Goal: Obtain resource: Download file/media

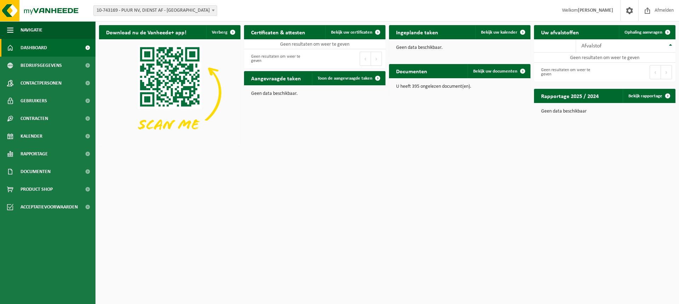
click at [213, 10] on b at bounding box center [213, 11] width 3 height 2
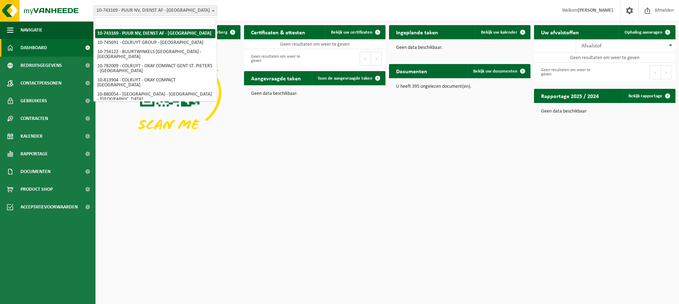
click at [104, 20] on input "search" at bounding box center [155, 21] width 120 height 9
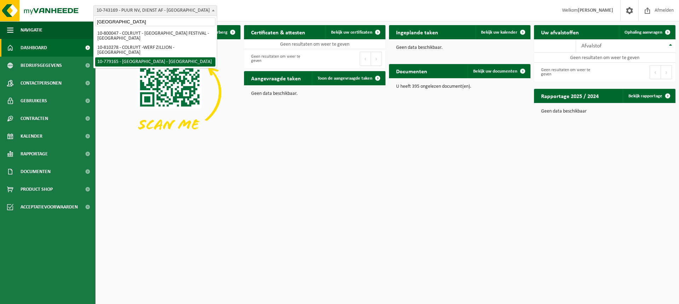
type input "[GEOGRAPHIC_DATA]"
select select "25182"
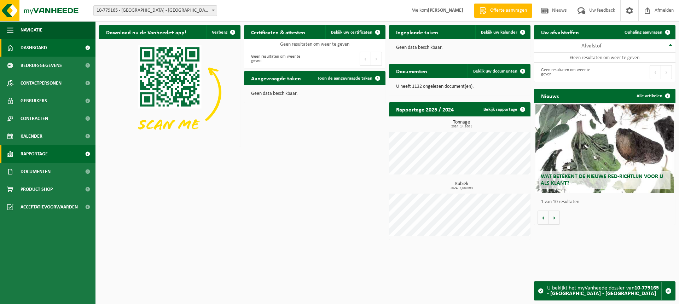
click at [34, 149] on span "Rapportage" at bounding box center [33, 154] width 27 height 18
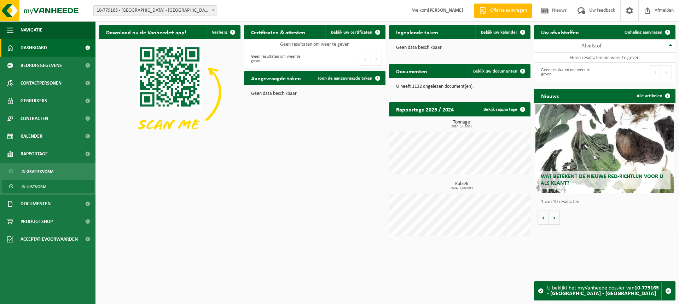
click at [40, 186] on span "In lijstvorm" at bounding box center [34, 186] width 25 height 13
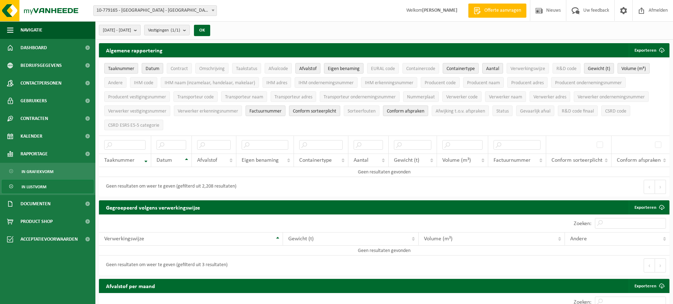
click at [140, 28] on b "submit" at bounding box center [137, 30] width 6 height 10
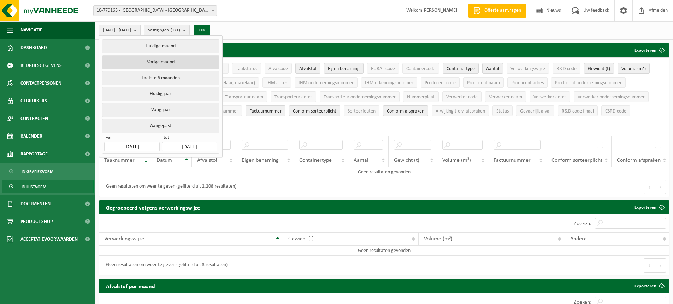
click at [171, 63] on button "Vorige maand" at bounding box center [160, 62] width 117 height 14
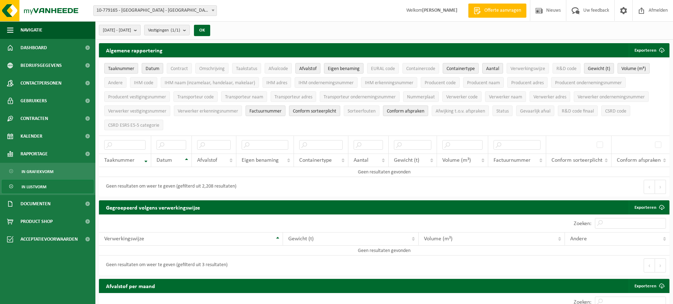
click at [140, 30] on b "submit" at bounding box center [137, 30] width 6 height 10
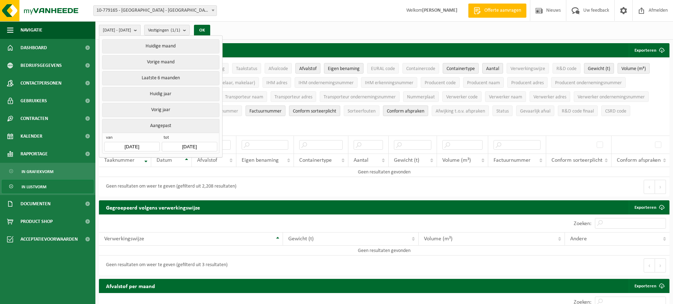
click at [140, 30] on b "submit" at bounding box center [137, 30] width 6 height 10
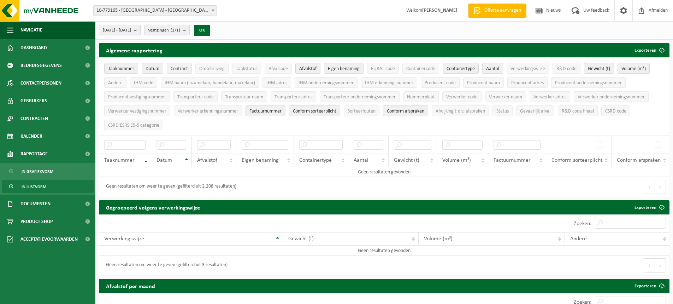
click at [179, 67] on span "Contract" at bounding box center [179, 68] width 17 height 5
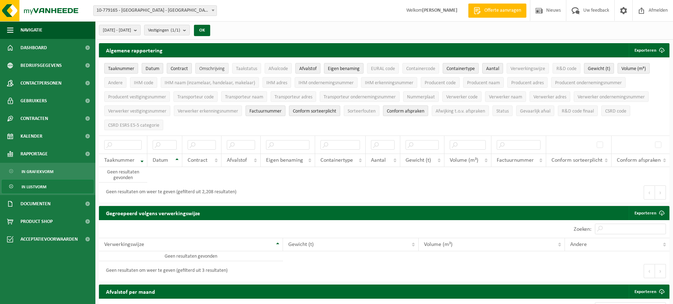
click at [206, 69] on span "Omschrijving" at bounding box center [211, 68] width 25 height 5
click at [210, 27] on button "OK" at bounding box center [202, 30] width 16 height 11
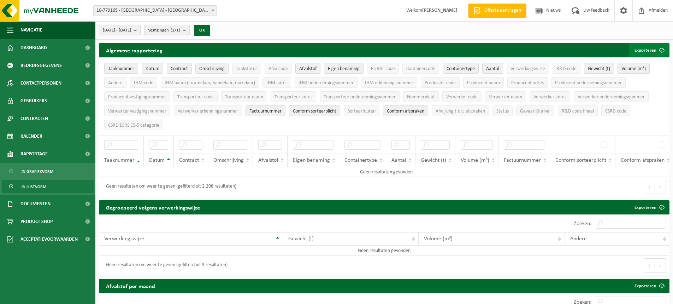
click at [645, 52] on button "Exporteren" at bounding box center [649, 50] width 40 height 14
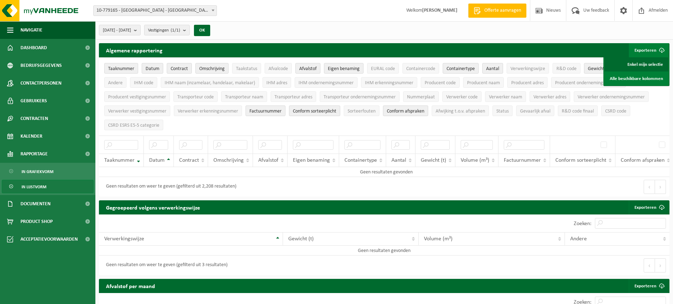
click at [642, 63] on link "Enkel mijn selectie" at bounding box center [637, 64] width 64 height 14
click at [648, 47] on button "Exporteren" at bounding box center [649, 50] width 40 height 14
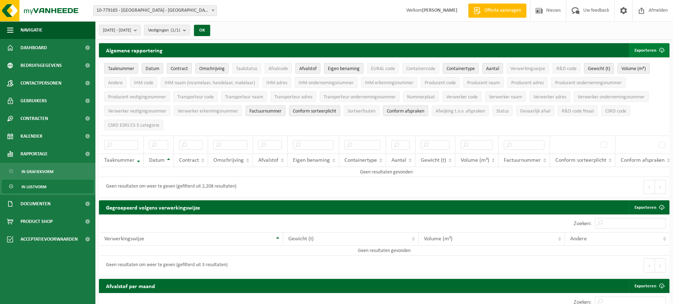
click at [662, 49] on span "submit" at bounding box center [662, 50] width 14 height 14
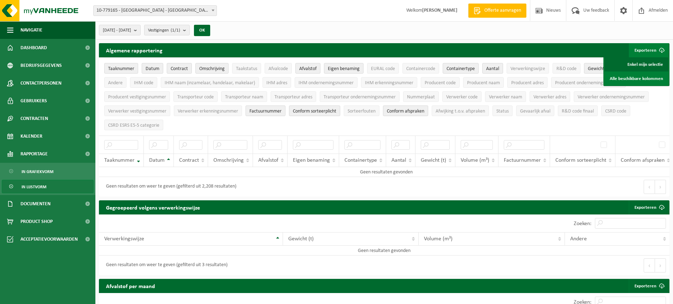
click at [649, 64] on link "Enkel mijn selectie" at bounding box center [637, 64] width 64 height 14
click at [212, 9] on span at bounding box center [213, 10] width 7 height 9
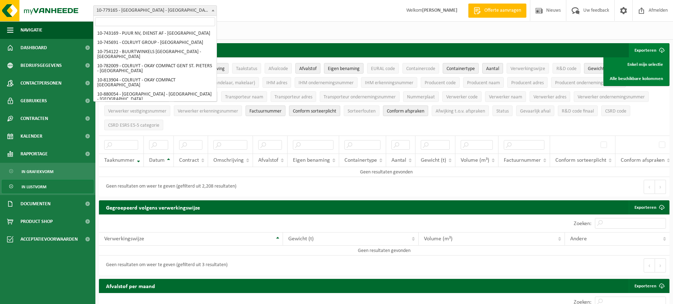
scroll to position [331, 0]
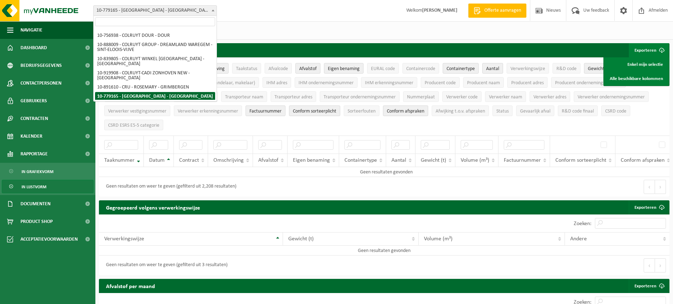
click at [117, 22] on input "search" at bounding box center [155, 21] width 120 height 9
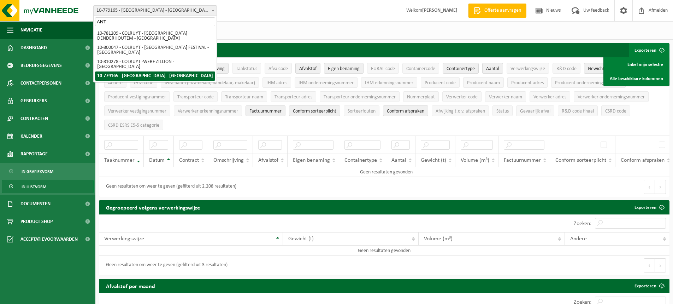
scroll to position [0, 0]
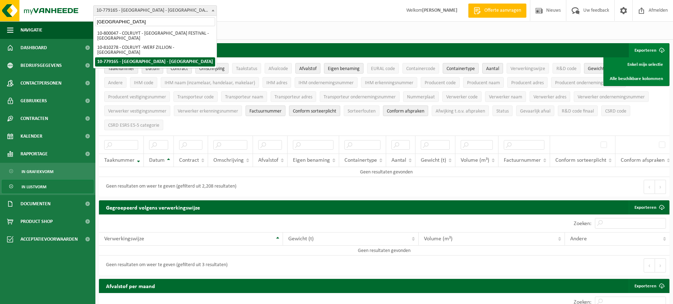
type input "[GEOGRAPHIC_DATA]"
drag, startPoint x: 158, startPoint y: 51, endPoint x: 149, endPoint y: 48, distance: 9.7
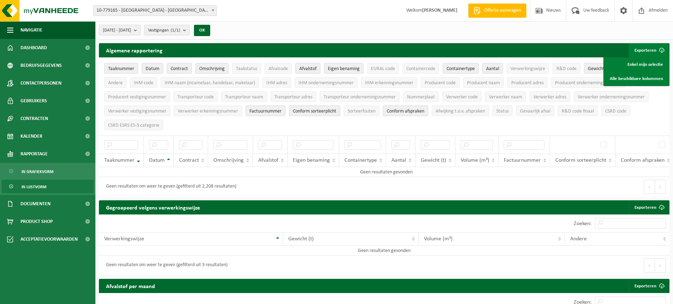
click at [291, 35] on div "[DATE] - [DATE] Huidige maand Vorige maand Laatste 6 maanden Huidig jaar Vorig …" at bounding box center [384, 30] width 578 height 18
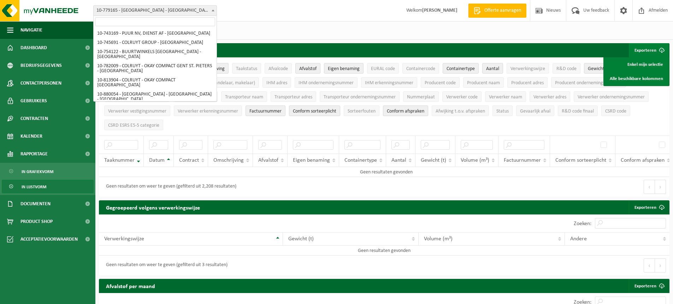
click at [213, 10] on b at bounding box center [213, 11] width 3 height 2
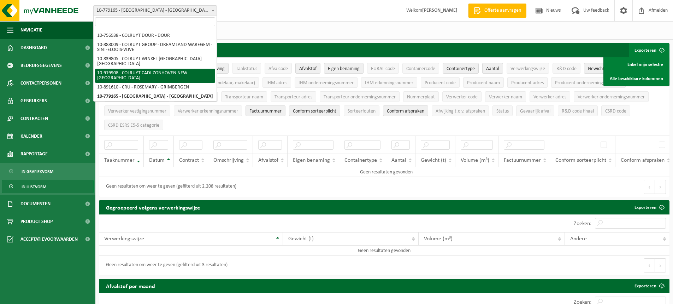
click at [116, 22] on input "search" at bounding box center [155, 21] width 120 height 9
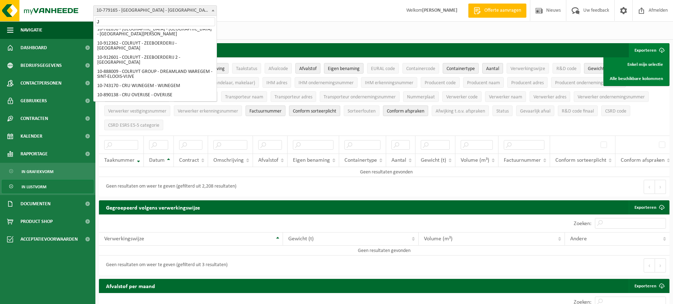
scroll to position [0, 0]
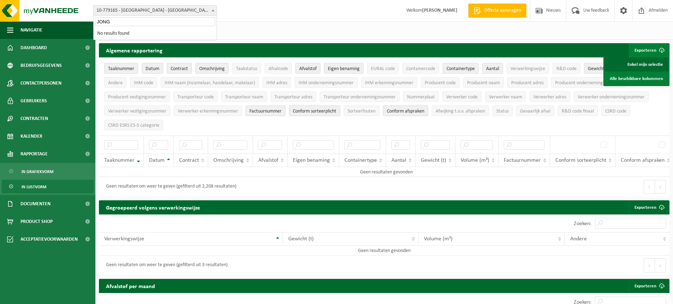
type input "JONG"
click at [656, 115] on ul "Taaknummer Datum Contract Omschrijving Taakstatus Afvalcode Afvalstof Eigen ben…" at bounding box center [384, 97] width 571 height 78
